Goal: Use online tool/utility: Use online tool/utility

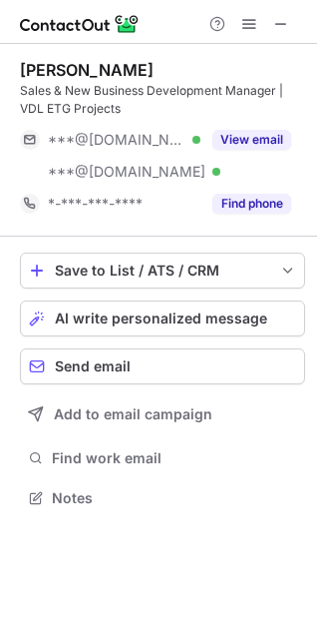
scroll to position [483, 317]
click at [280, 23] on span at bounding box center [282, 24] width 16 height 16
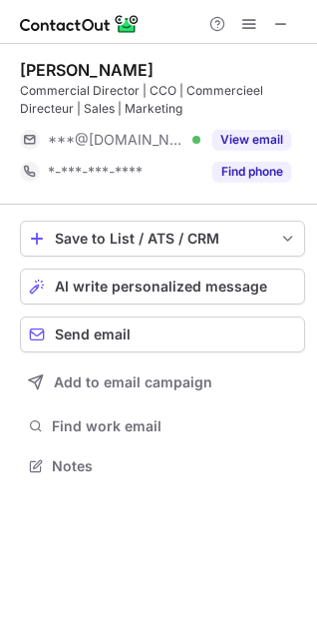
scroll to position [451, 317]
click at [285, 19] on span at bounding box center [282, 24] width 16 height 16
